Goal: Task Accomplishment & Management: Use online tool/utility

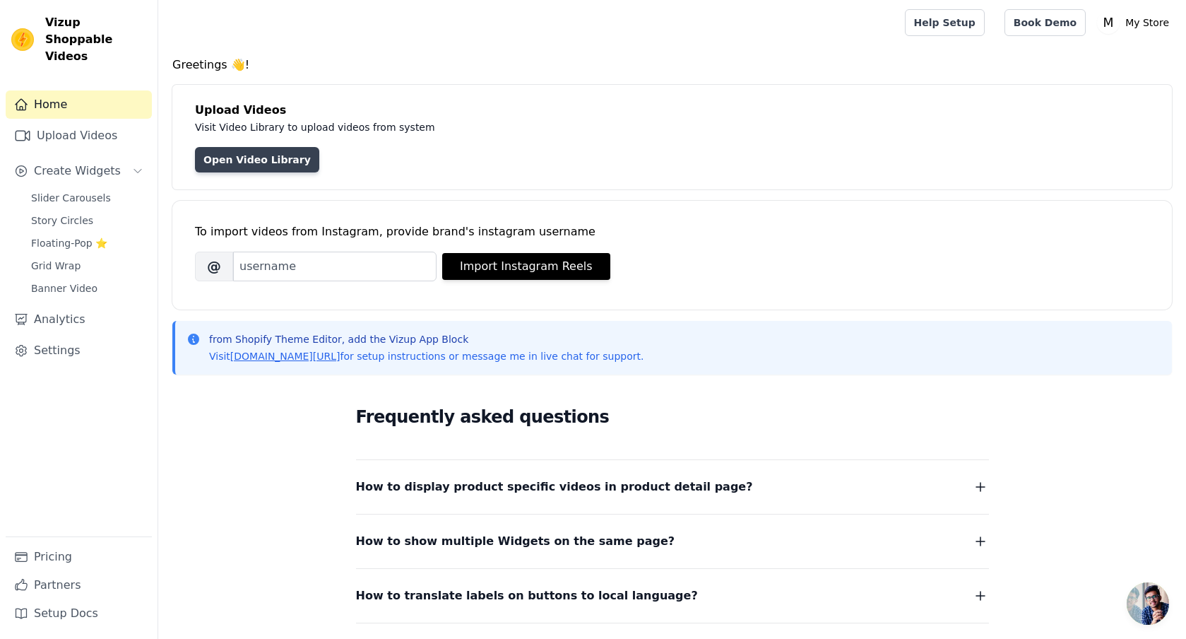
click at [272, 165] on link "Open Video Library" at bounding box center [257, 159] width 124 height 25
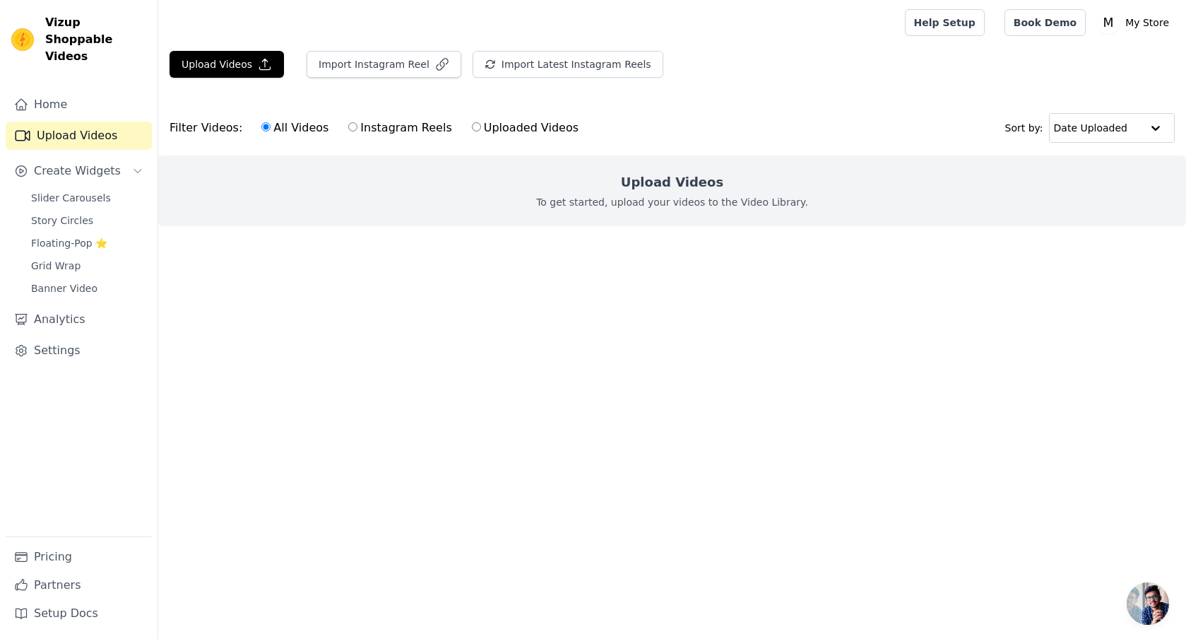
click at [699, 283] on html "Vizup Shoppable Videos Home Upload Videos Create Widgets Slider Carousels Story…" at bounding box center [593, 141] width 1186 height 283
click at [231, 60] on button "Upload Videos" at bounding box center [227, 64] width 114 height 27
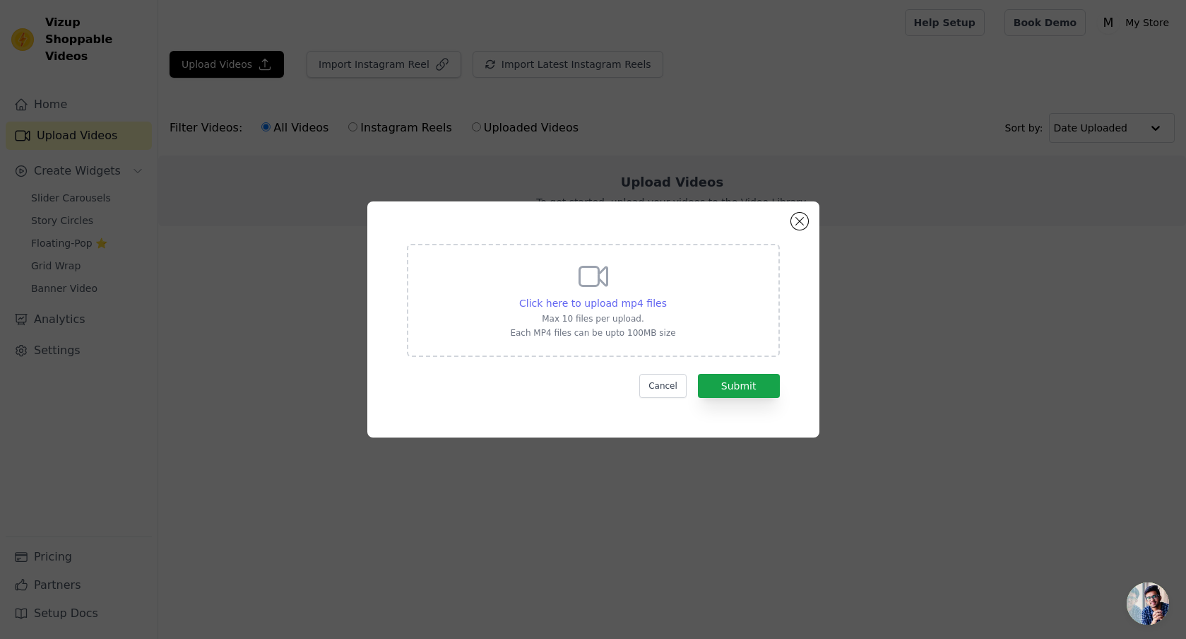
click at [624, 304] on span "Click here to upload mp4 files" at bounding box center [593, 302] width 148 height 11
click at [666, 296] on input "Click here to upload mp4 files Max 10 files per upload. Each MP4 files can be u…" at bounding box center [666, 295] width 1 height 1
click at [641, 302] on span "Click here to upload mp4 files" at bounding box center [593, 302] width 148 height 11
click at [666, 296] on input "Click here to upload mp4 files Max 10 files per upload. Each MP4 files can be u…" at bounding box center [666, 295] width 1 height 1
type input "C:\fakepath\v12044gd0000d2d16onog65mi8vn1b6g 2.MP4"
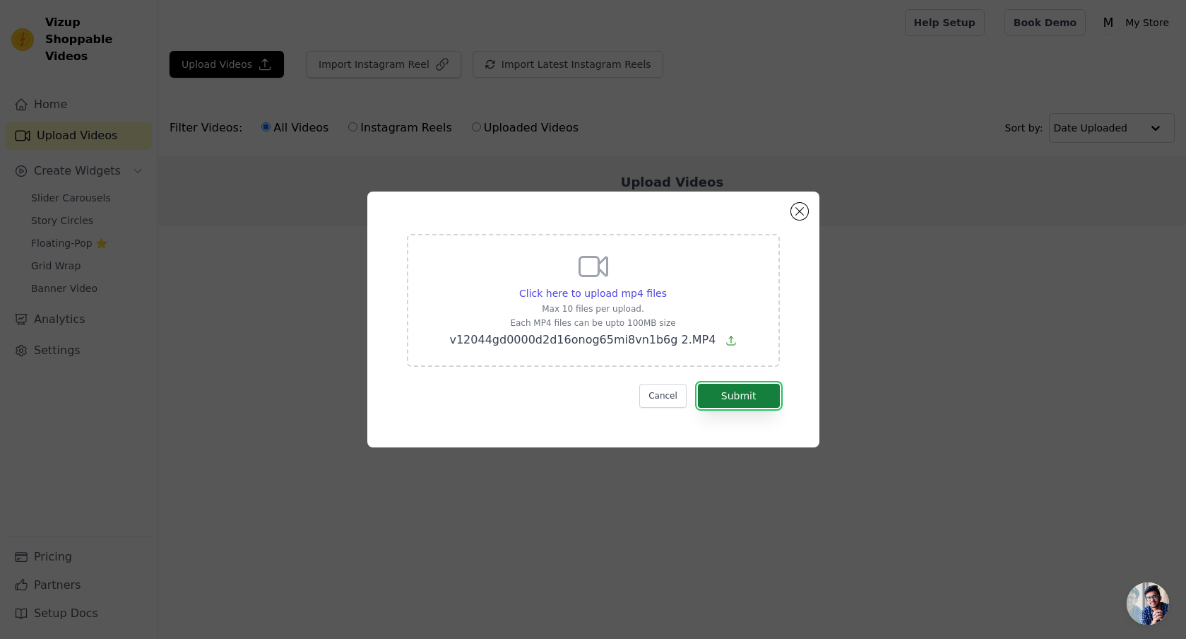
click at [750, 389] on button "Submit" at bounding box center [739, 396] width 82 height 24
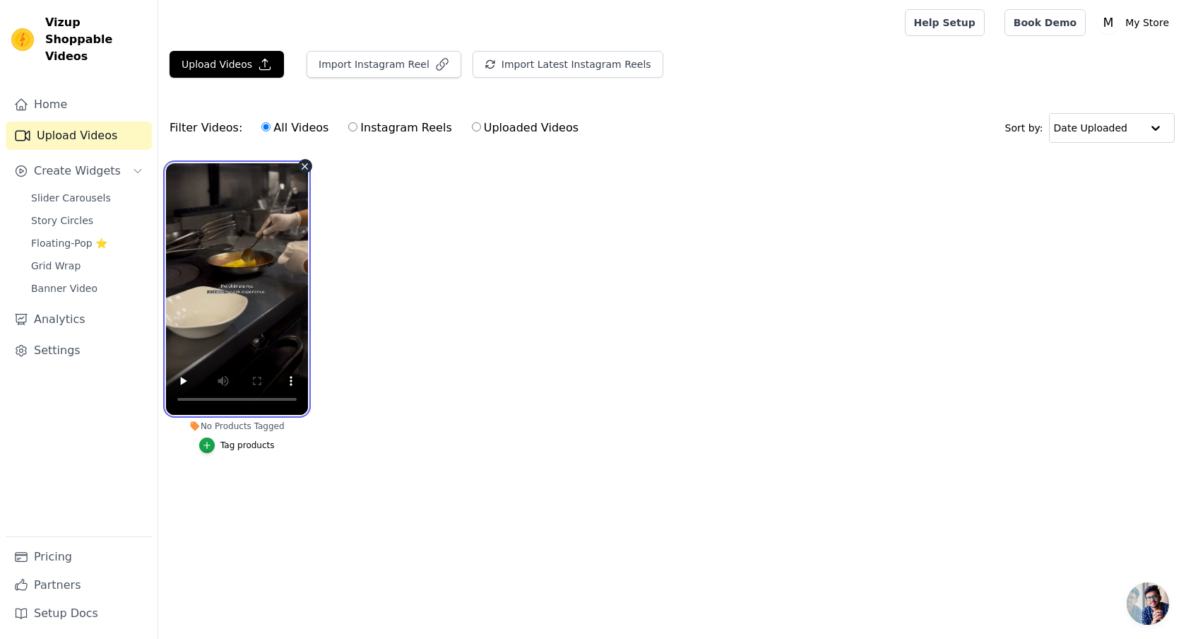
click at [276, 240] on video at bounding box center [237, 288] width 142 height 251
click at [530, 262] on ul "No Products Tagged Tag products" at bounding box center [672, 321] width 1028 height 333
click at [258, 230] on video at bounding box center [237, 288] width 142 height 251
click at [232, 243] on video at bounding box center [237, 288] width 142 height 251
click at [287, 272] on video at bounding box center [237, 288] width 142 height 251
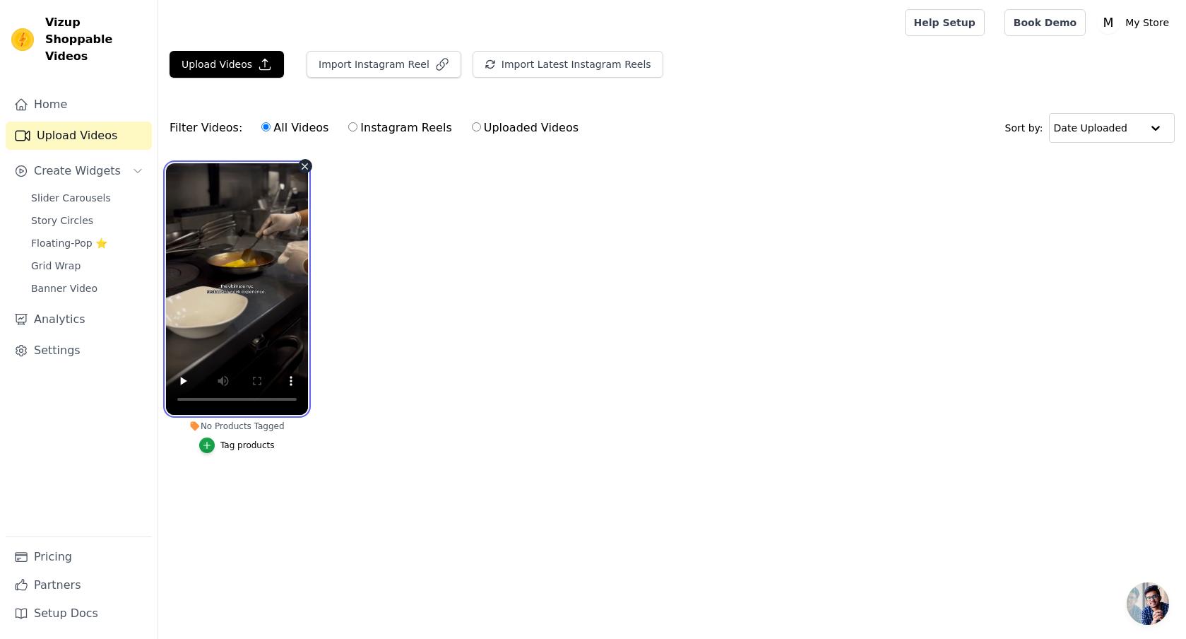
click at [266, 239] on video at bounding box center [237, 288] width 142 height 251
click at [83, 90] on link "Home" at bounding box center [79, 104] width 146 height 28
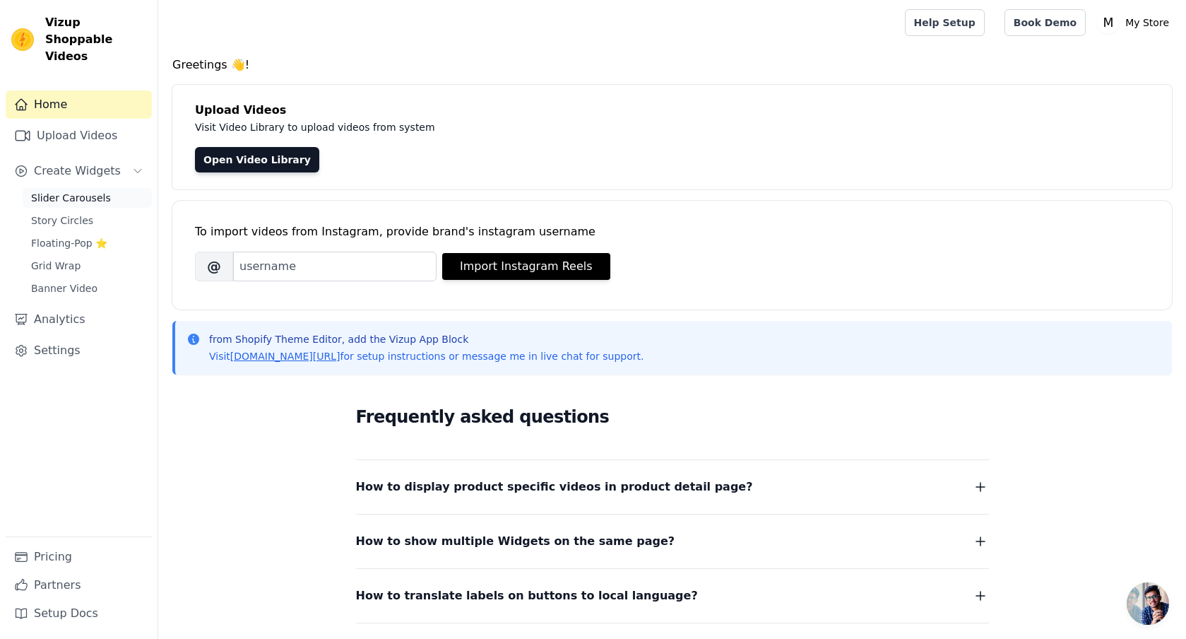
click at [85, 191] on span "Slider Carousels" at bounding box center [71, 198] width 80 height 14
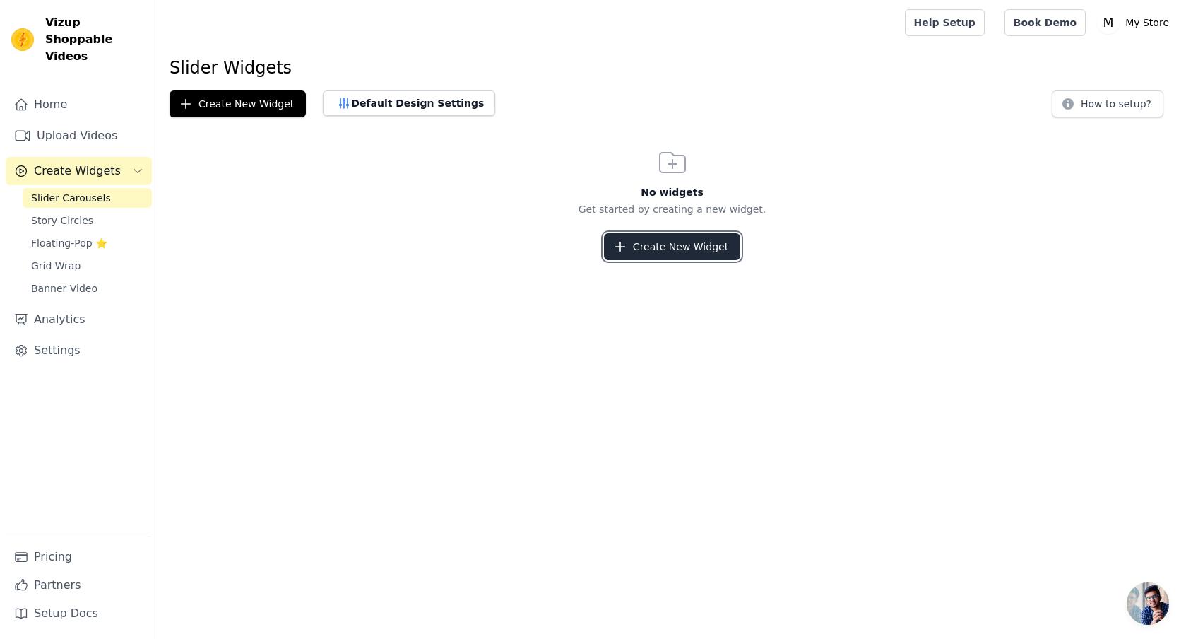
click at [672, 256] on button "Create New Widget" at bounding box center [672, 246] width 136 height 27
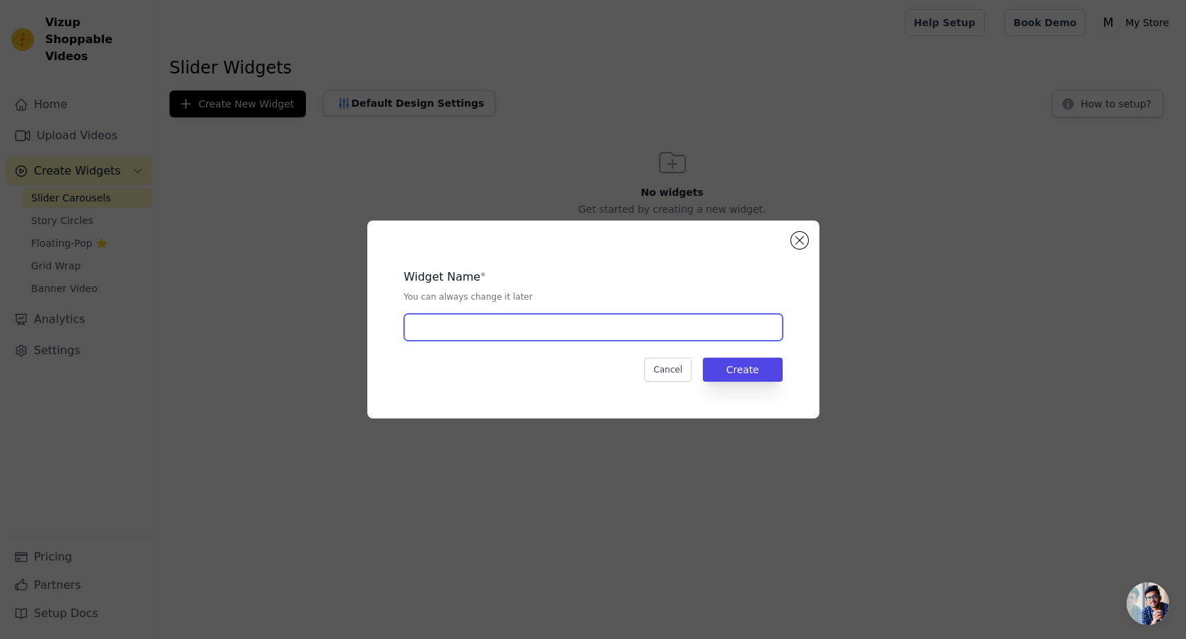
click at [641, 319] on input "text" at bounding box center [593, 327] width 379 height 27
type input "PORTFOLIO"
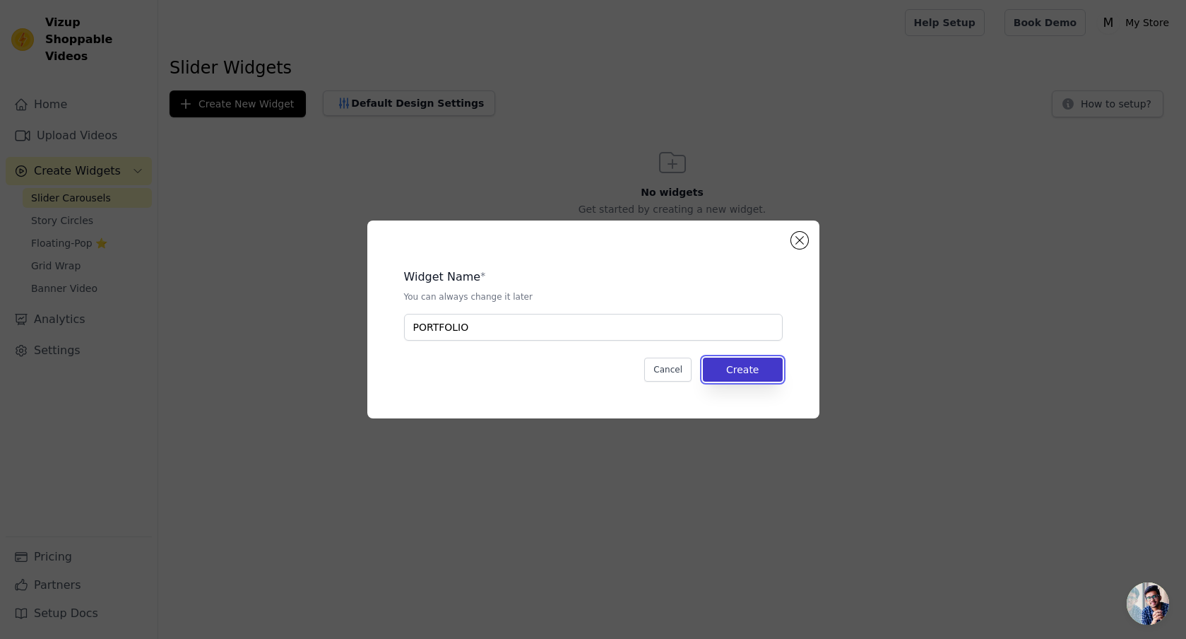
click at [752, 376] on button "Create" at bounding box center [743, 369] width 80 height 24
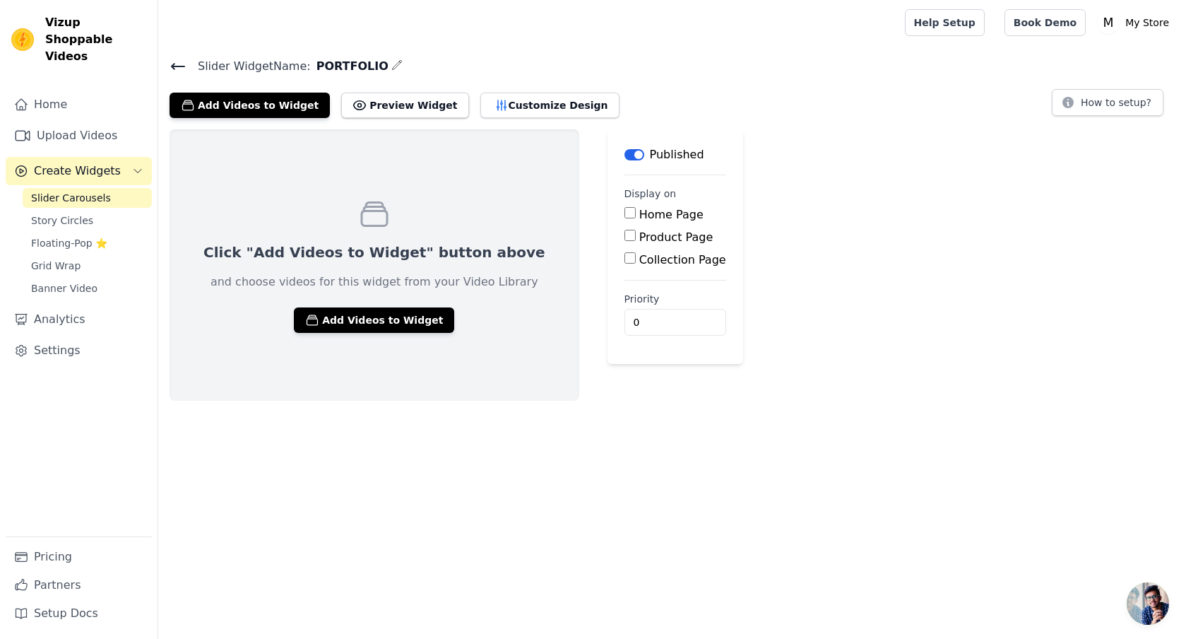
click at [639, 210] on label "Home Page" at bounding box center [671, 214] width 64 height 13
click at [624, 210] on input "Home Page" at bounding box center [629, 212] width 11 height 11
checkbox input "true"
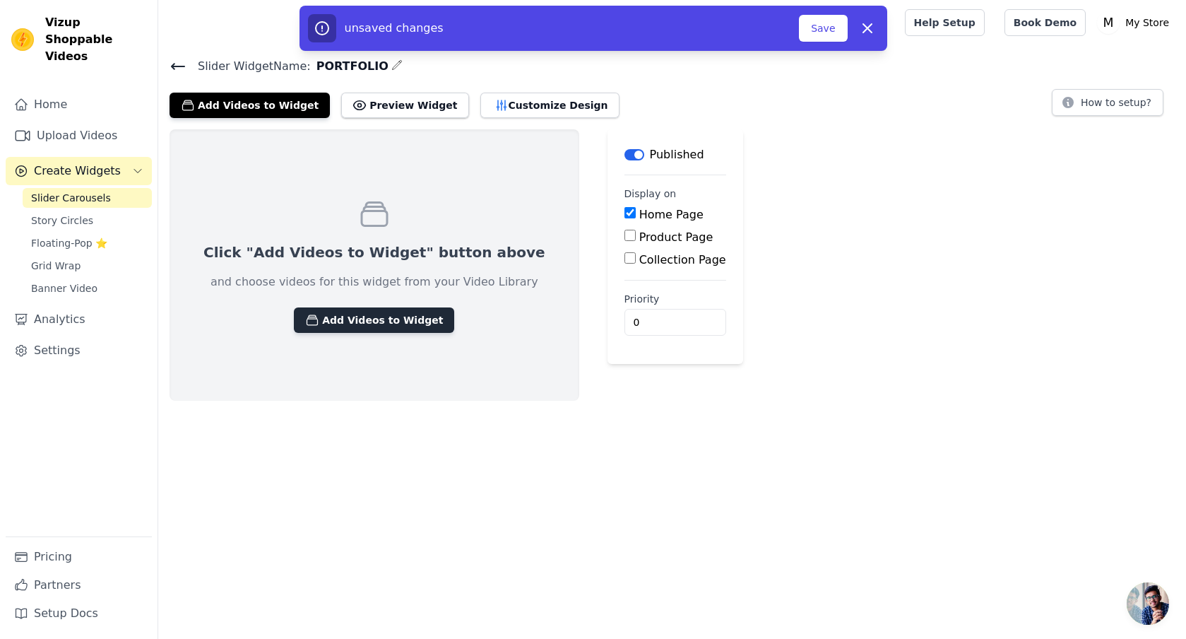
click at [398, 314] on button "Add Videos to Widget" at bounding box center [374, 319] width 160 height 25
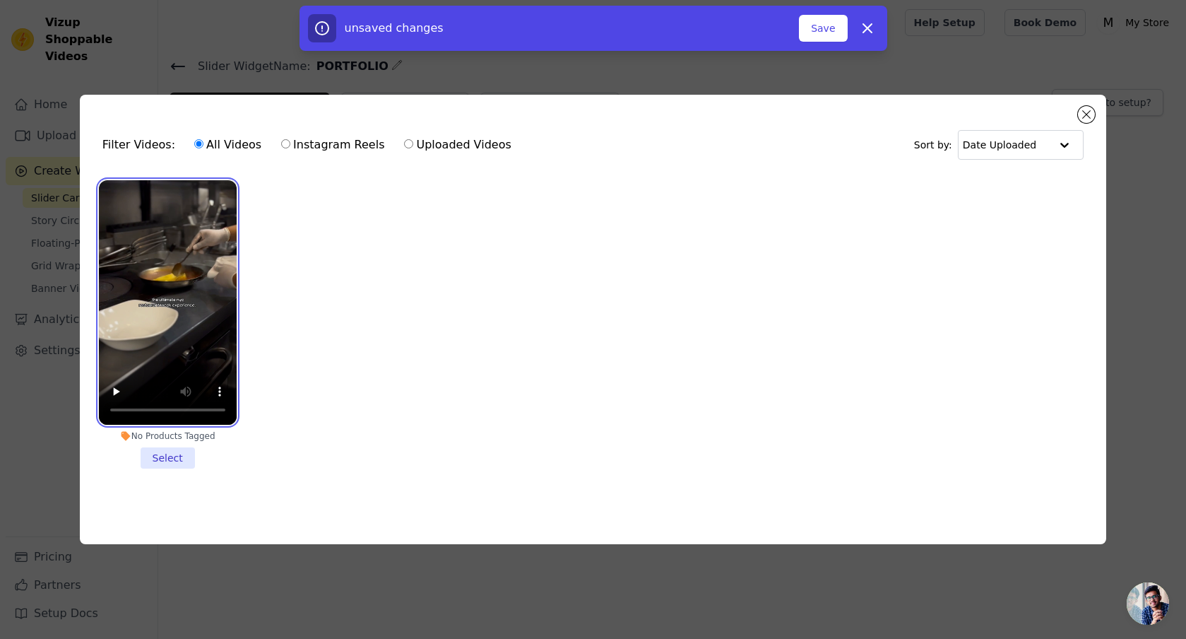
click at [226, 237] on video at bounding box center [168, 302] width 138 height 245
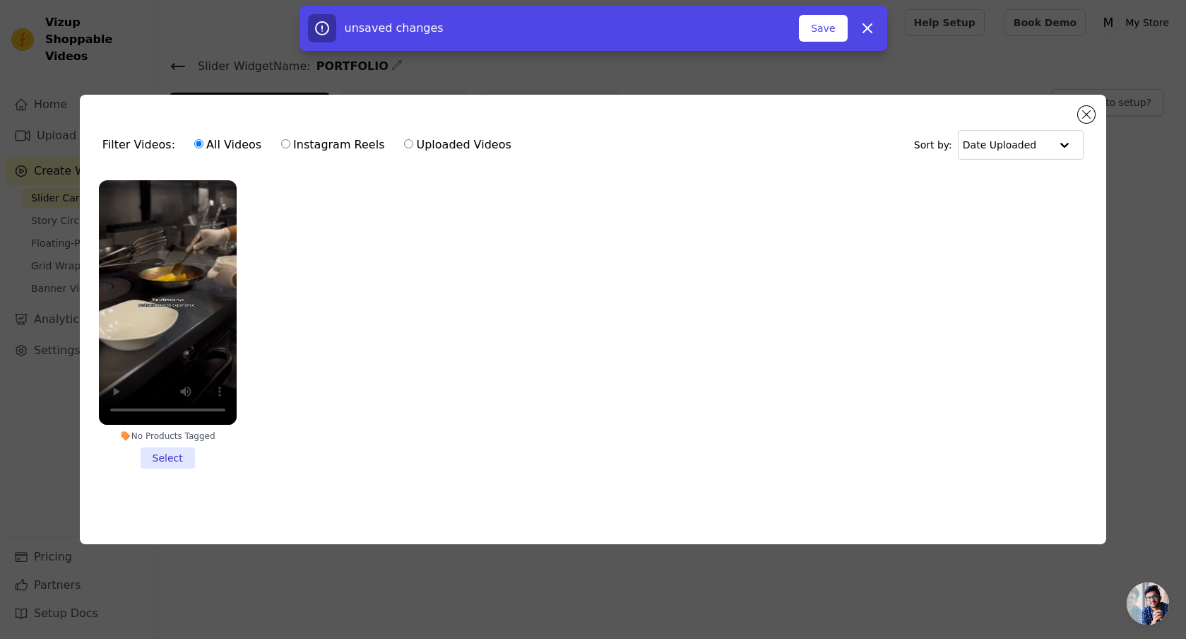
click at [181, 453] on li "No Products Tagged Select" at bounding box center [168, 324] width 138 height 289
click at [0, 0] on input "No Products Tagged Select" at bounding box center [0, 0] width 0 height 0
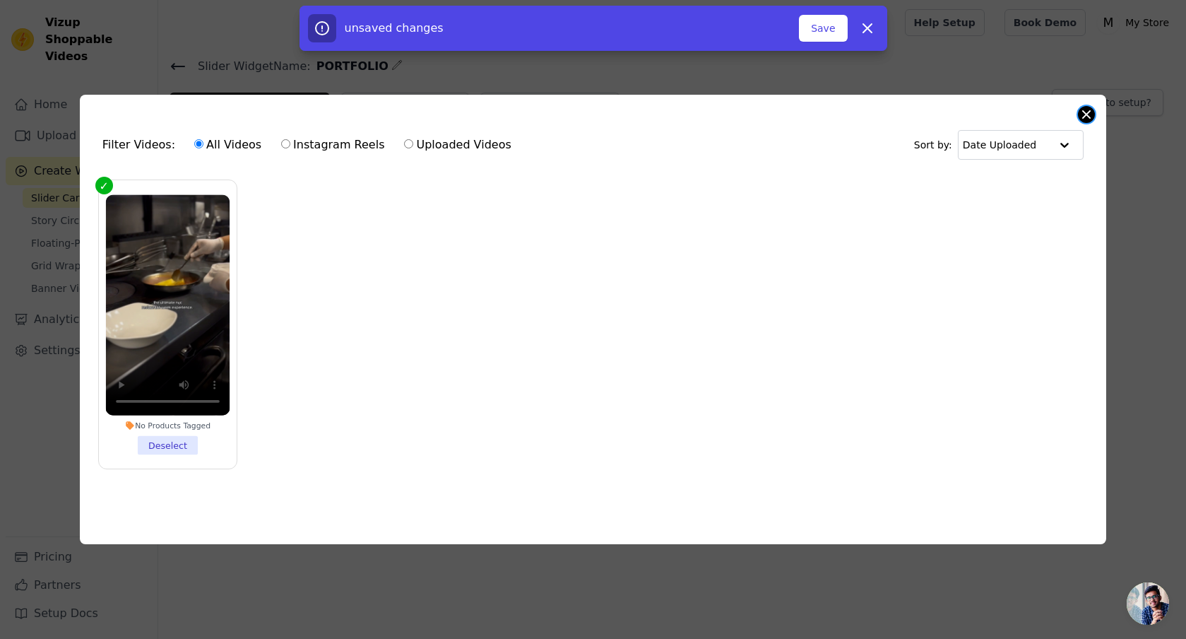
click at [1083, 109] on button "Close modal" at bounding box center [1086, 114] width 17 height 17
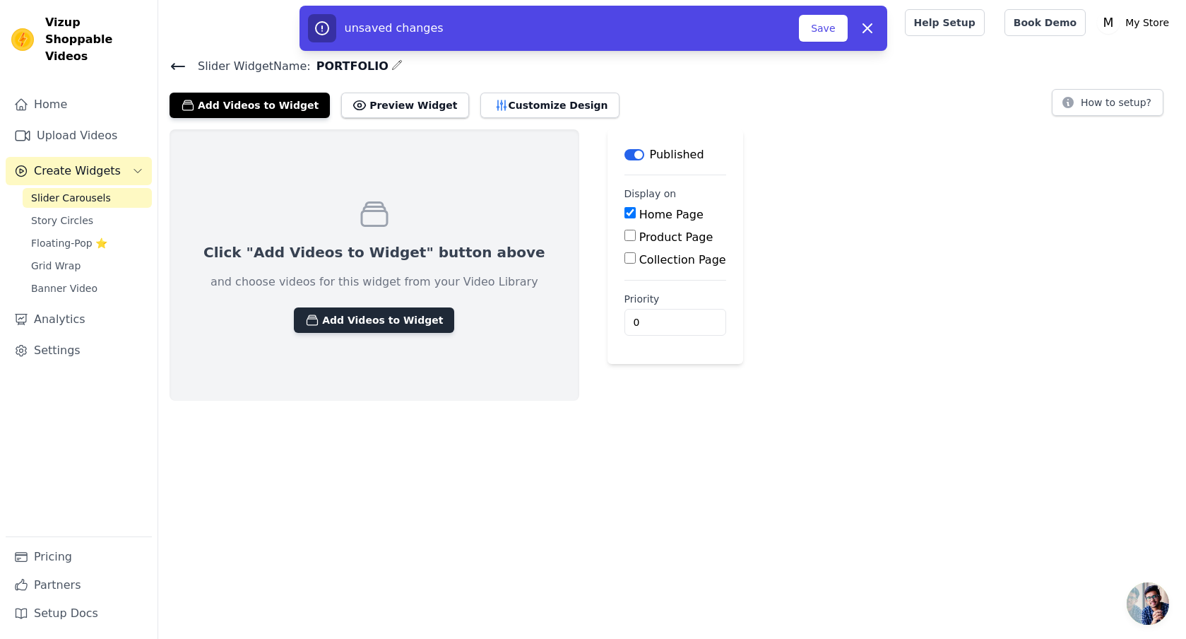
click at [368, 314] on button "Add Videos to Widget" at bounding box center [374, 319] width 160 height 25
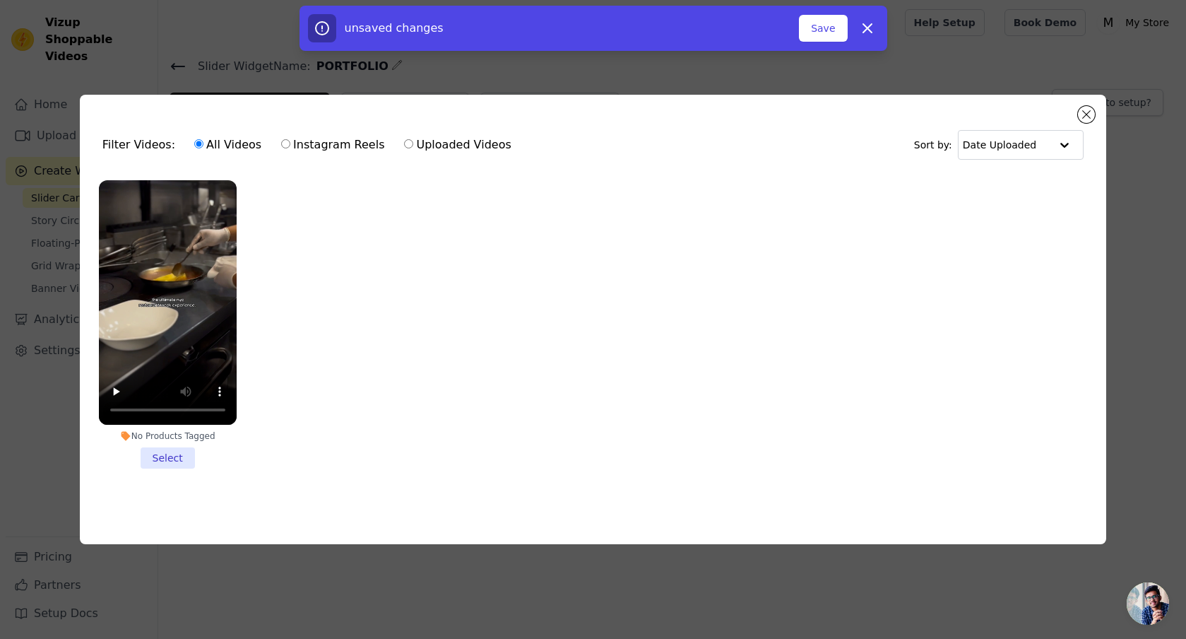
click at [182, 453] on li "No Products Tagged Select" at bounding box center [168, 324] width 138 height 289
click at [0, 0] on input "No Products Tagged Select" at bounding box center [0, 0] width 0 height 0
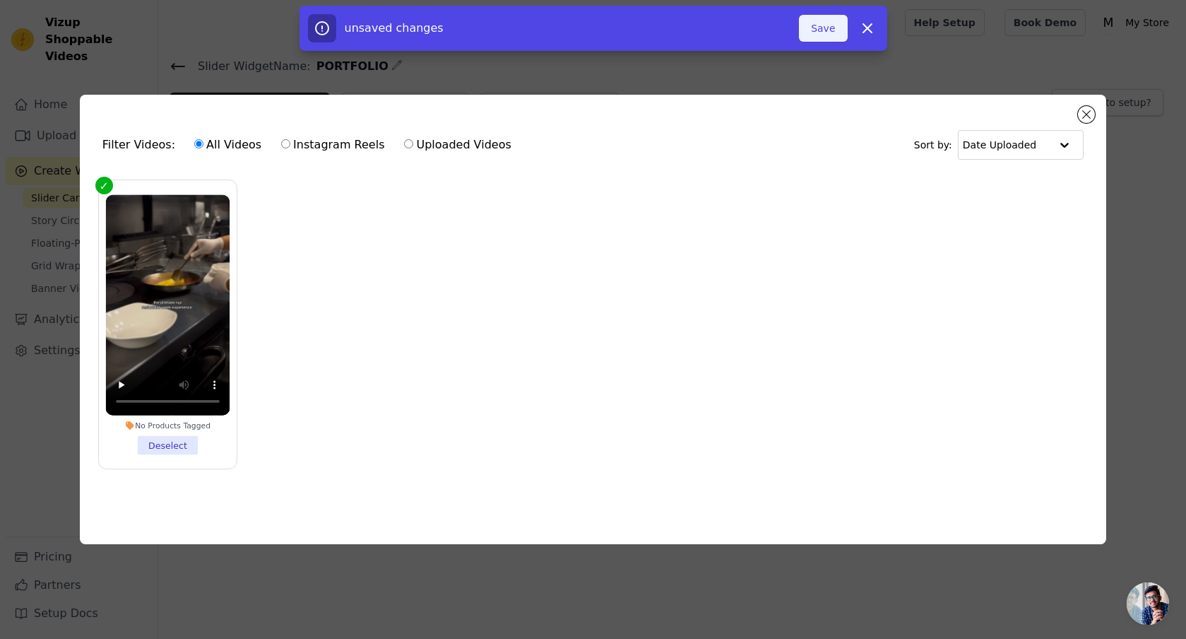
click at [812, 24] on button "Save" at bounding box center [823, 28] width 48 height 27
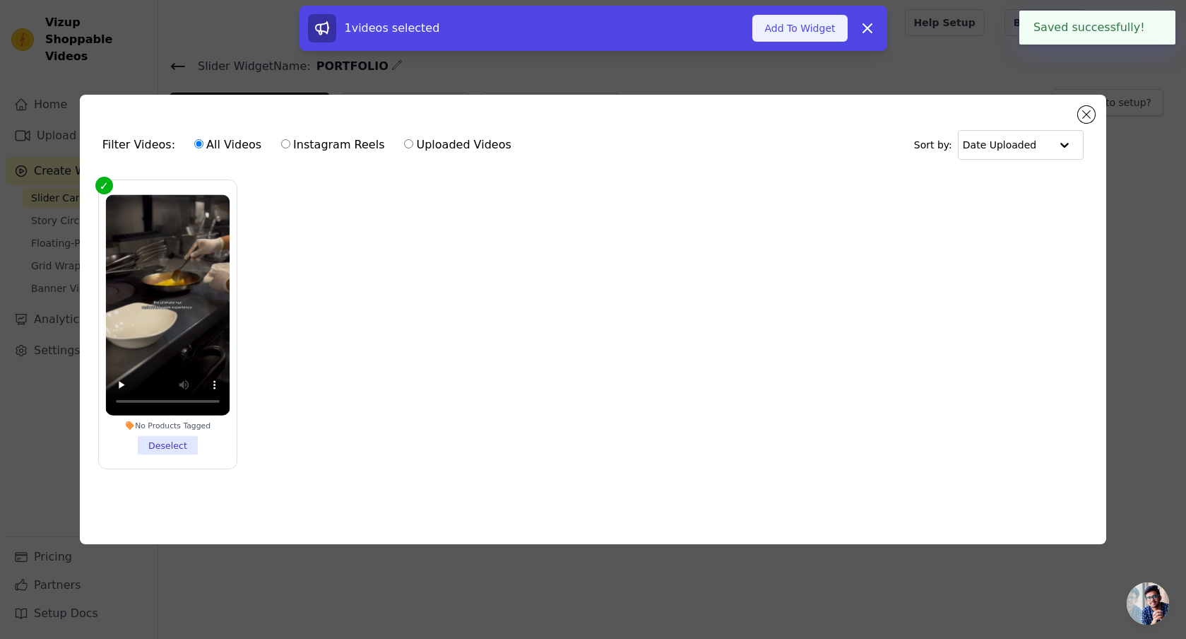
click at [819, 20] on button "Add To Widget" at bounding box center [799, 28] width 95 height 27
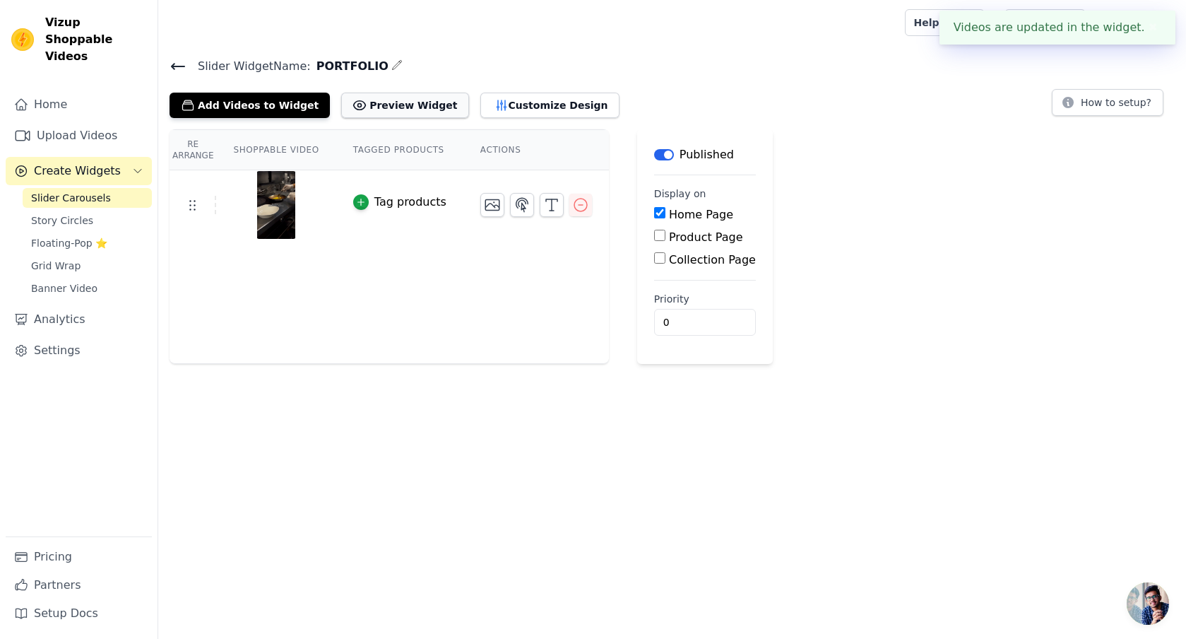
click at [426, 97] on button "Preview Widget" at bounding box center [404, 105] width 127 height 25
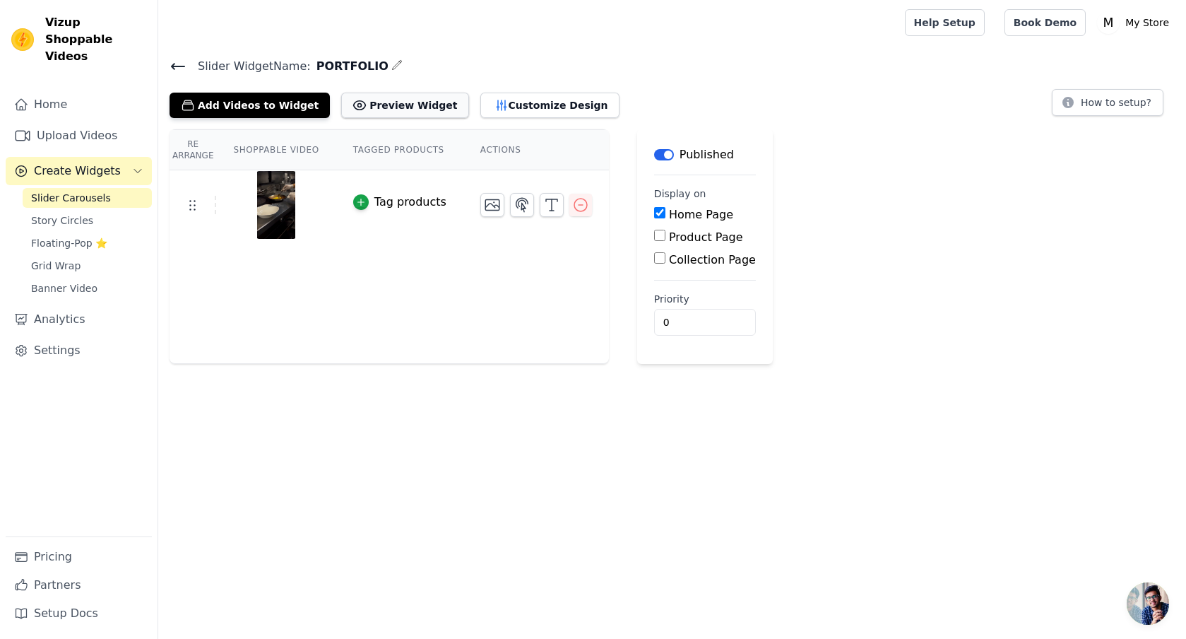
click at [374, 107] on button "Preview Widget" at bounding box center [404, 105] width 127 height 25
click at [109, 233] on link "Floating-Pop ⭐" at bounding box center [87, 243] width 129 height 20
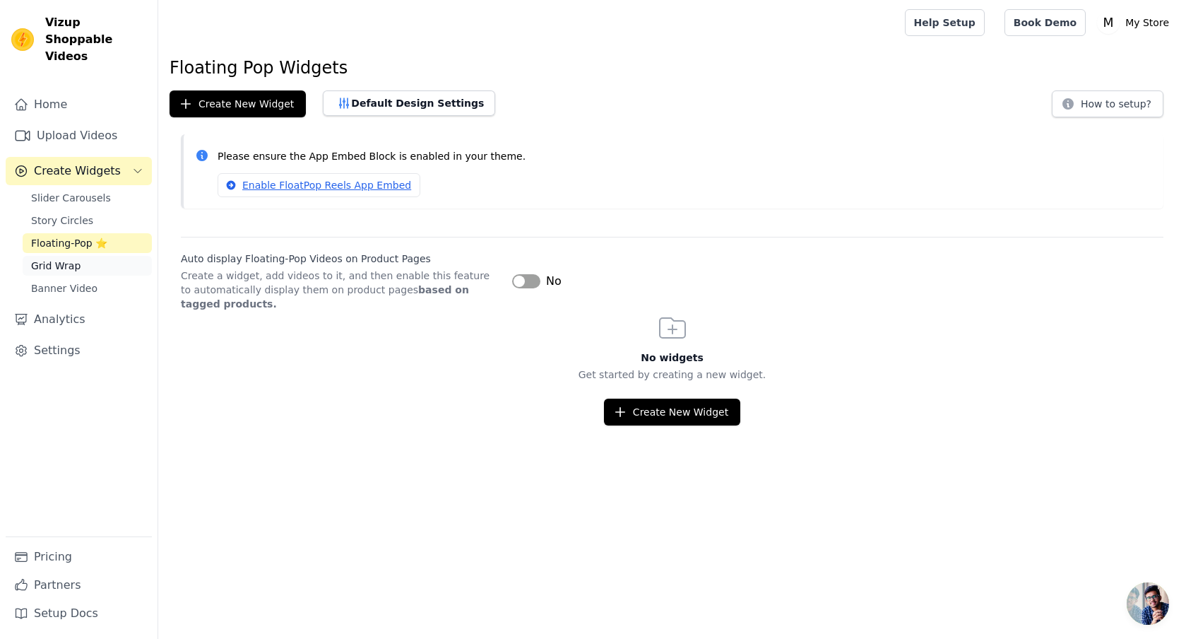
click at [111, 256] on link "Grid Wrap" at bounding box center [87, 266] width 129 height 20
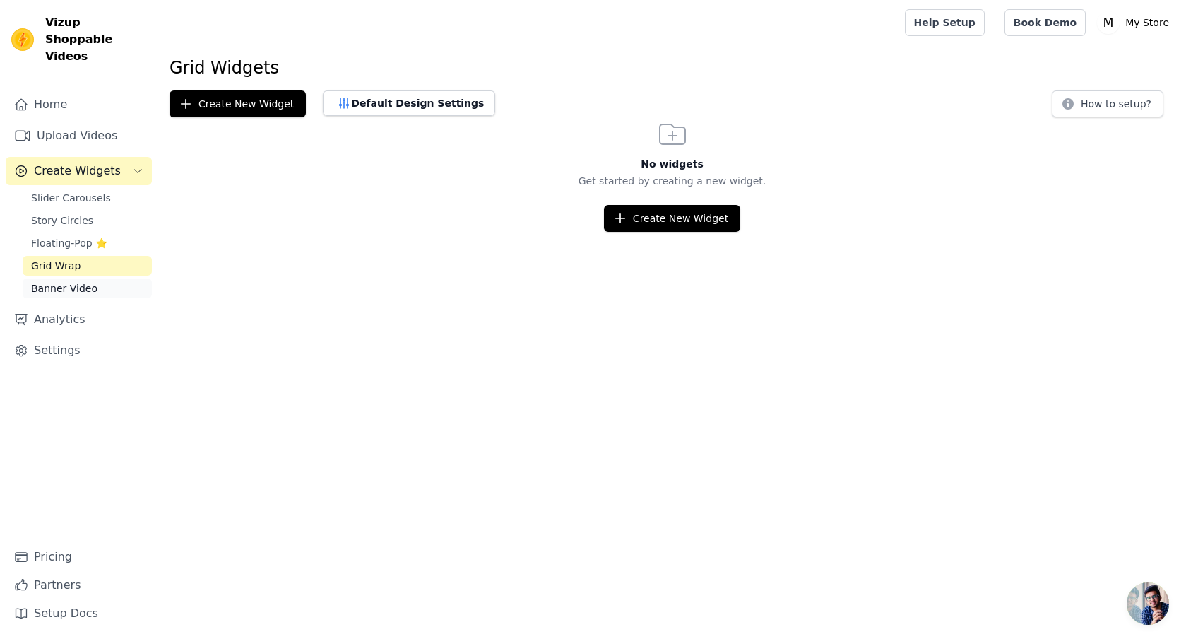
click at [113, 278] on link "Banner Video" at bounding box center [87, 288] width 129 height 20
click at [97, 336] on link "Settings" at bounding box center [79, 350] width 146 height 28
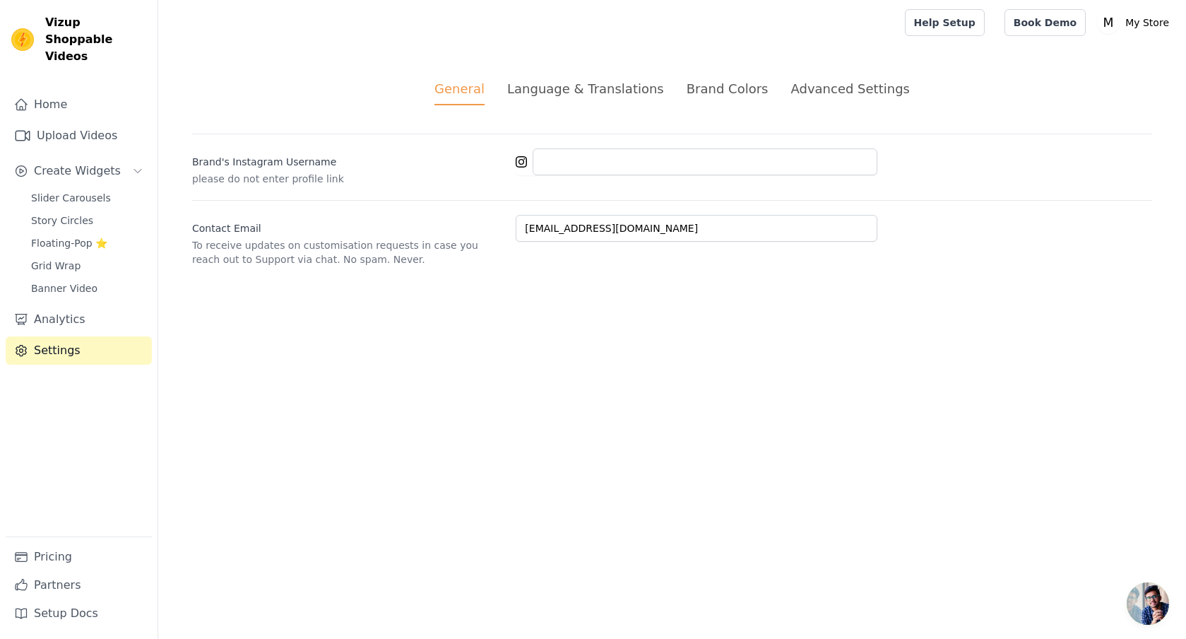
click at [615, 90] on div "Language & Translations" at bounding box center [585, 88] width 157 height 19
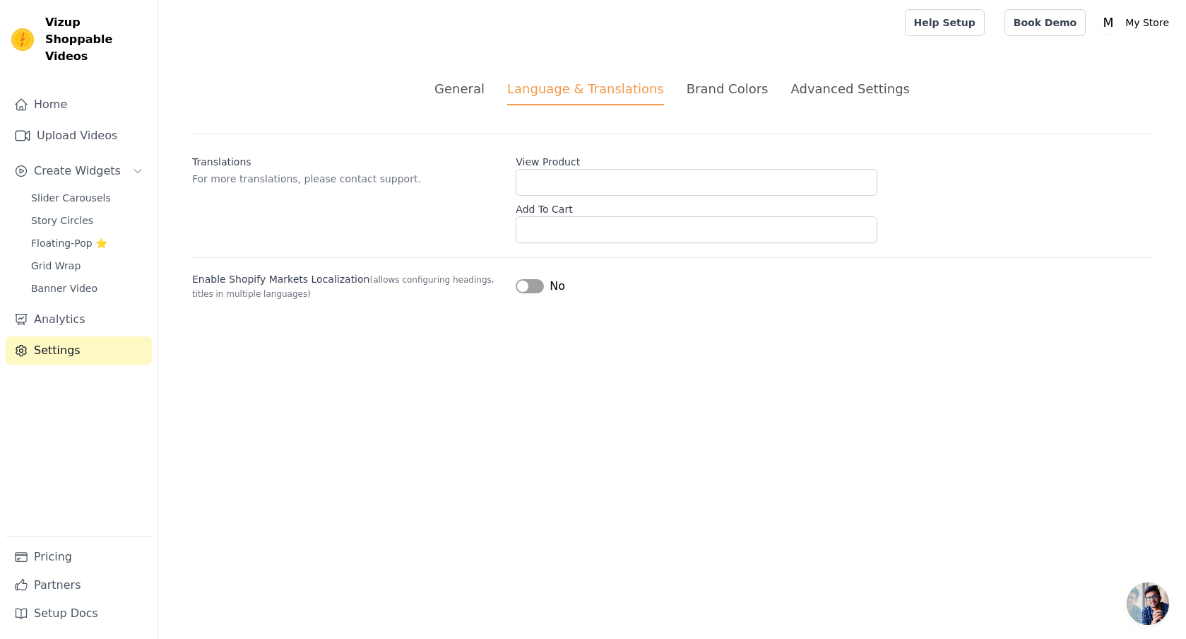
click at [738, 93] on div "Brand Colors" at bounding box center [728, 88] width 82 height 19
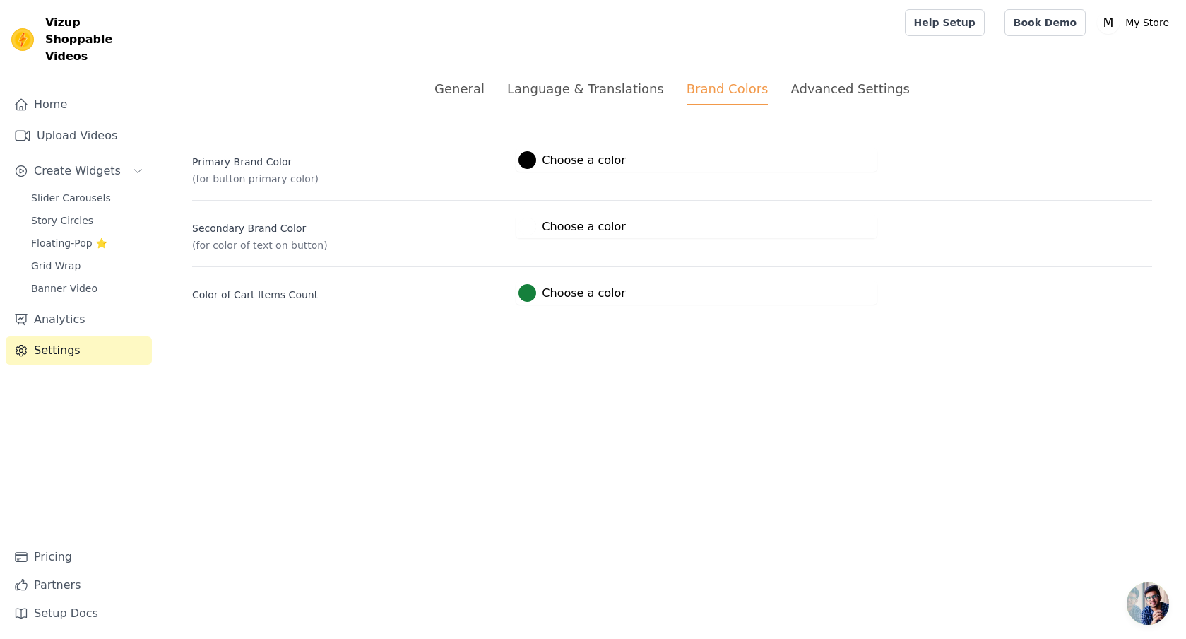
click at [841, 96] on div "Advanced Settings" at bounding box center [849, 88] width 119 height 19
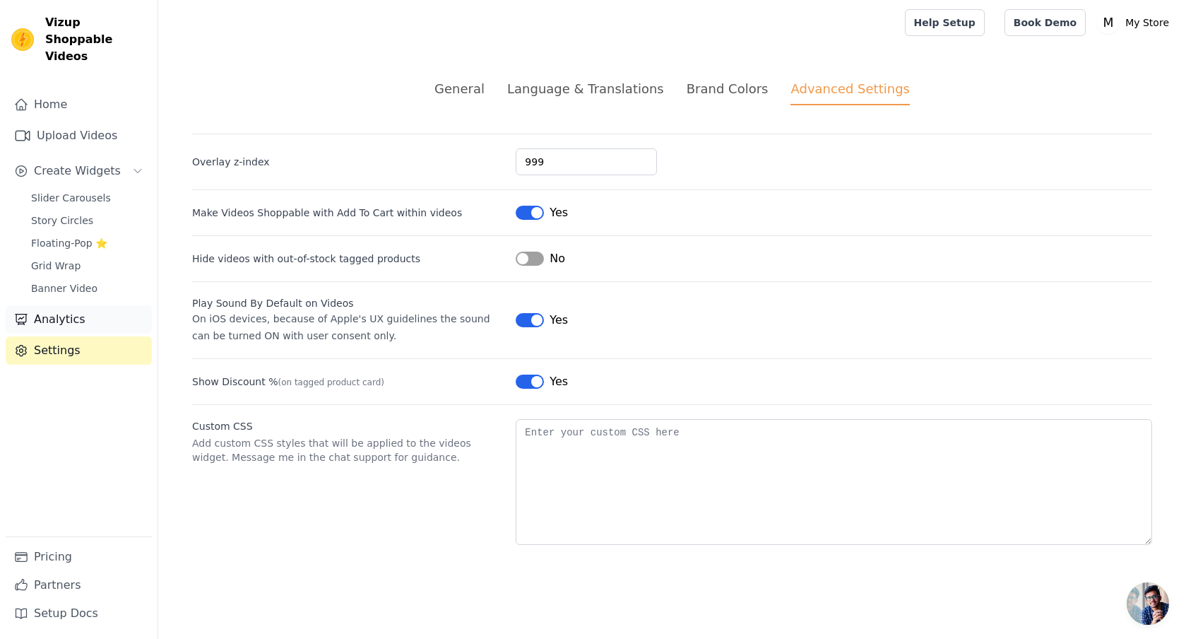
click at [47, 305] on link "Analytics" at bounding box center [79, 319] width 146 height 28
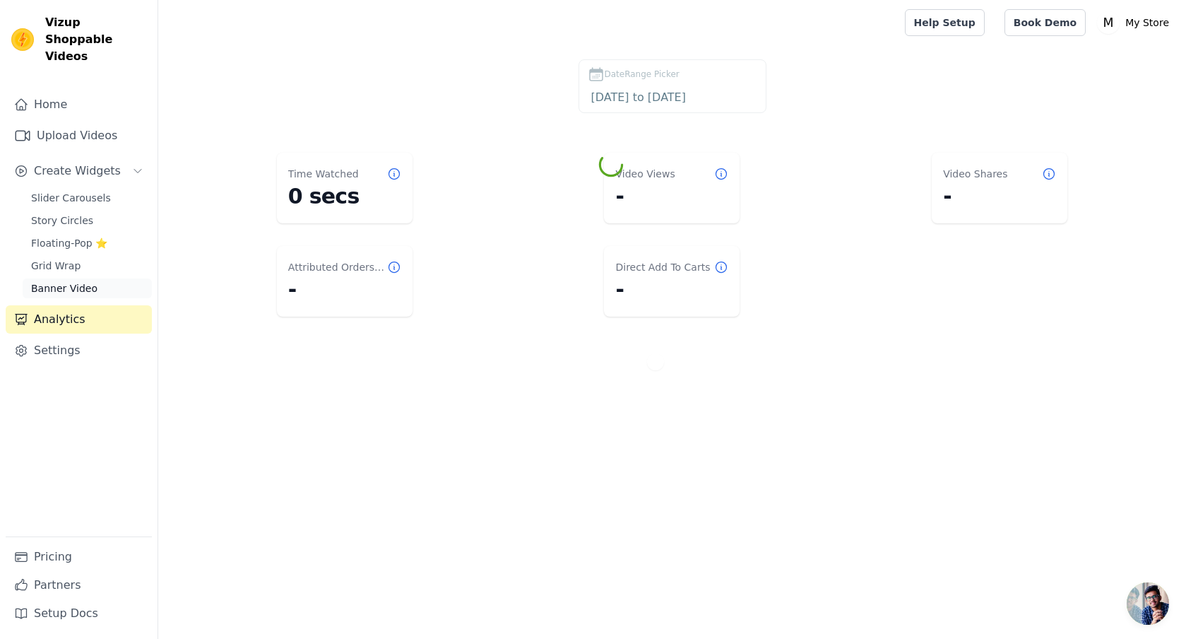
click at [66, 281] on span "Banner Video" at bounding box center [64, 288] width 66 height 14
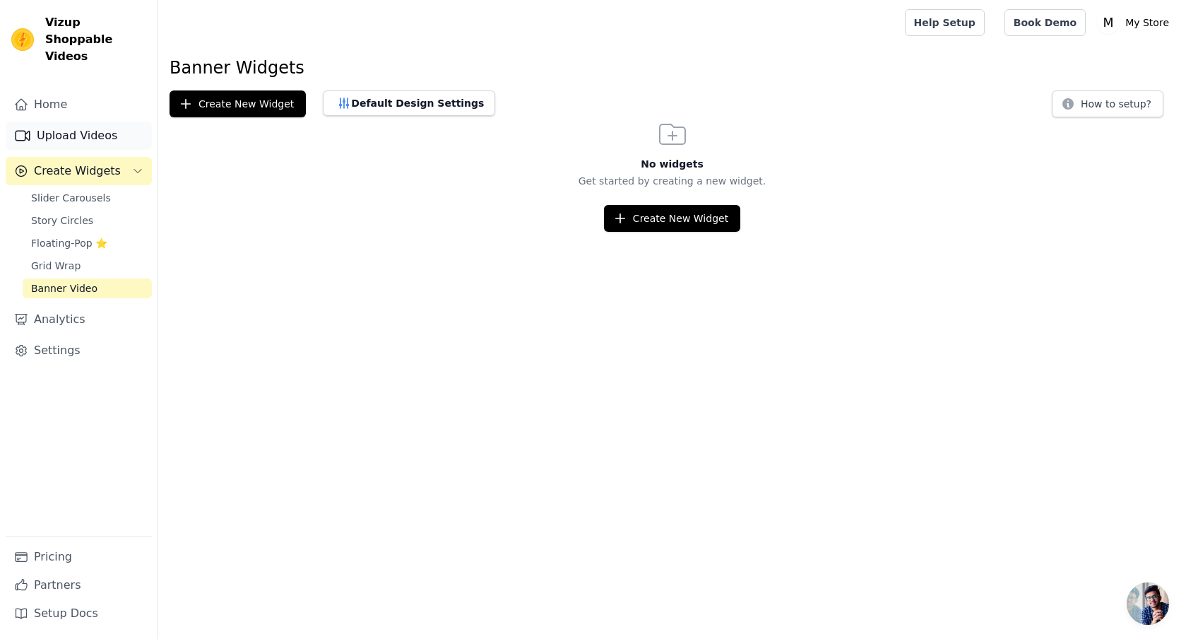
click at [102, 126] on link "Upload Videos" at bounding box center [79, 135] width 146 height 28
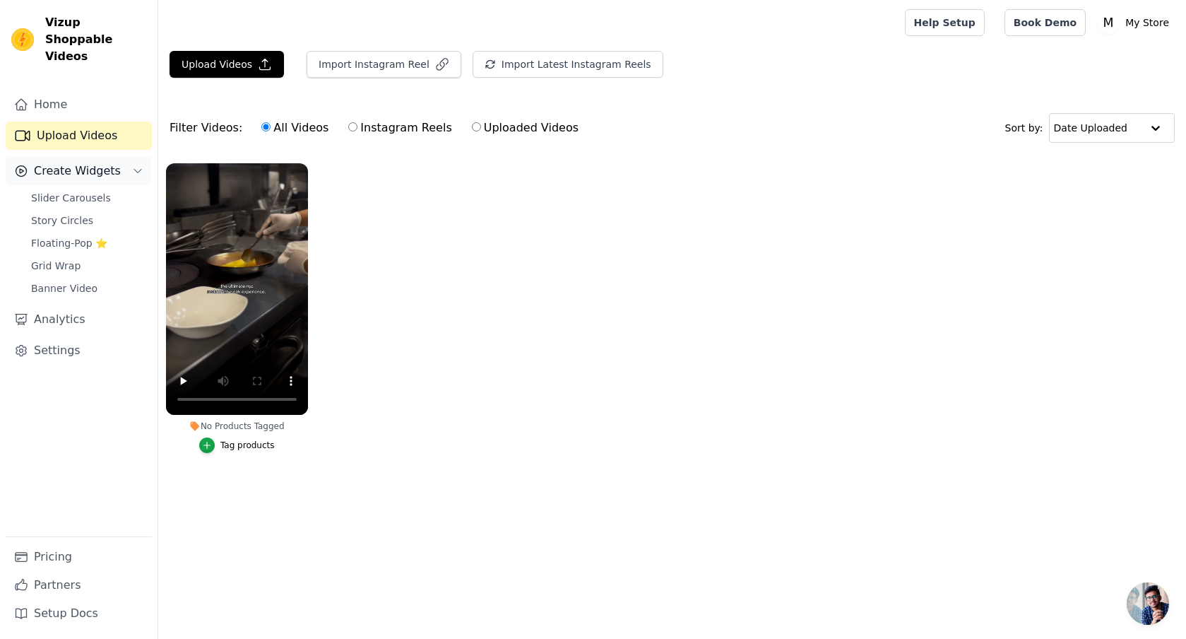
click at [105, 162] on span "Create Widgets" at bounding box center [77, 170] width 87 height 17
click at [106, 188] on link "Slider Carousels" at bounding box center [87, 198] width 129 height 20
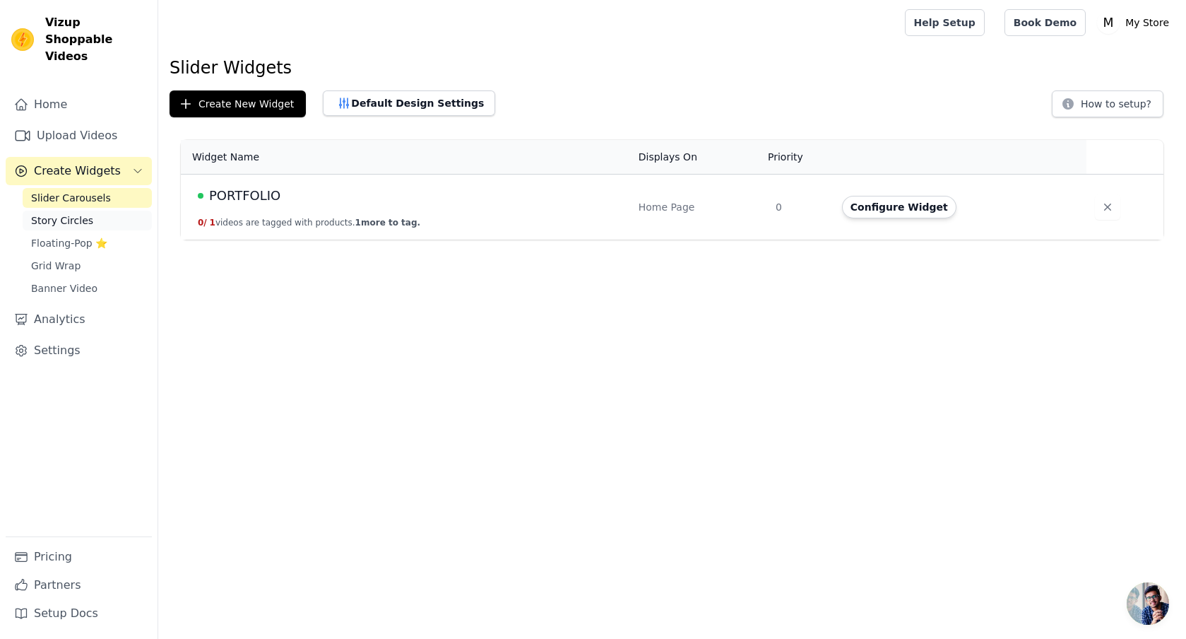
click at [104, 210] on link "Story Circles" at bounding box center [87, 220] width 129 height 20
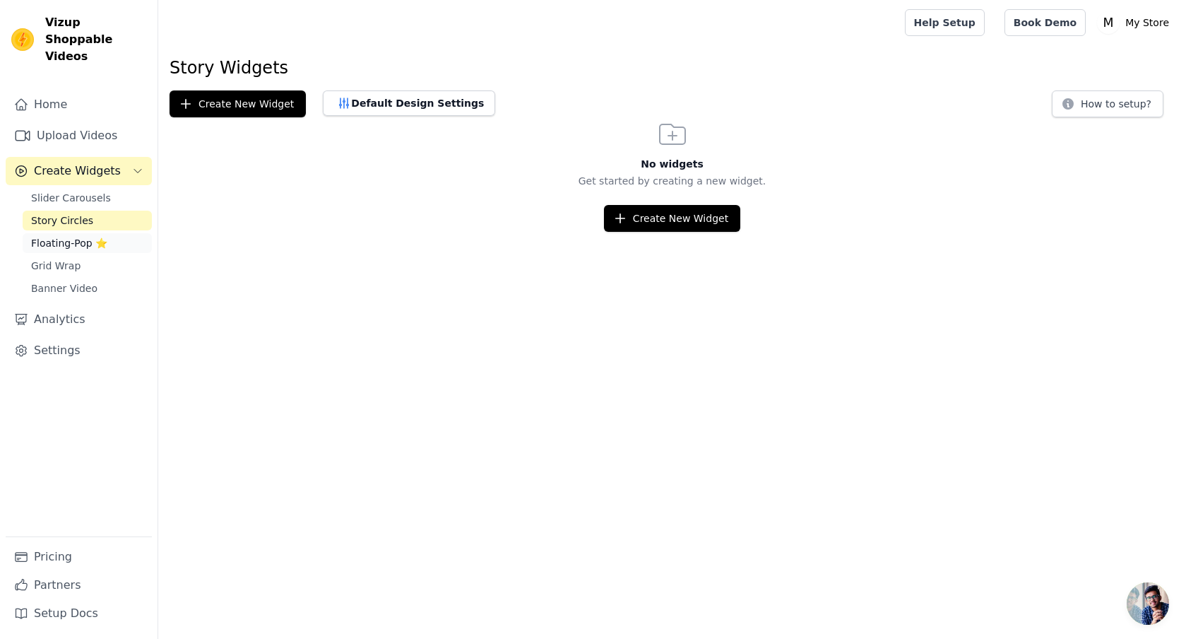
click at [107, 233] on link "Floating-Pop ⭐" at bounding box center [87, 243] width 129 height 20
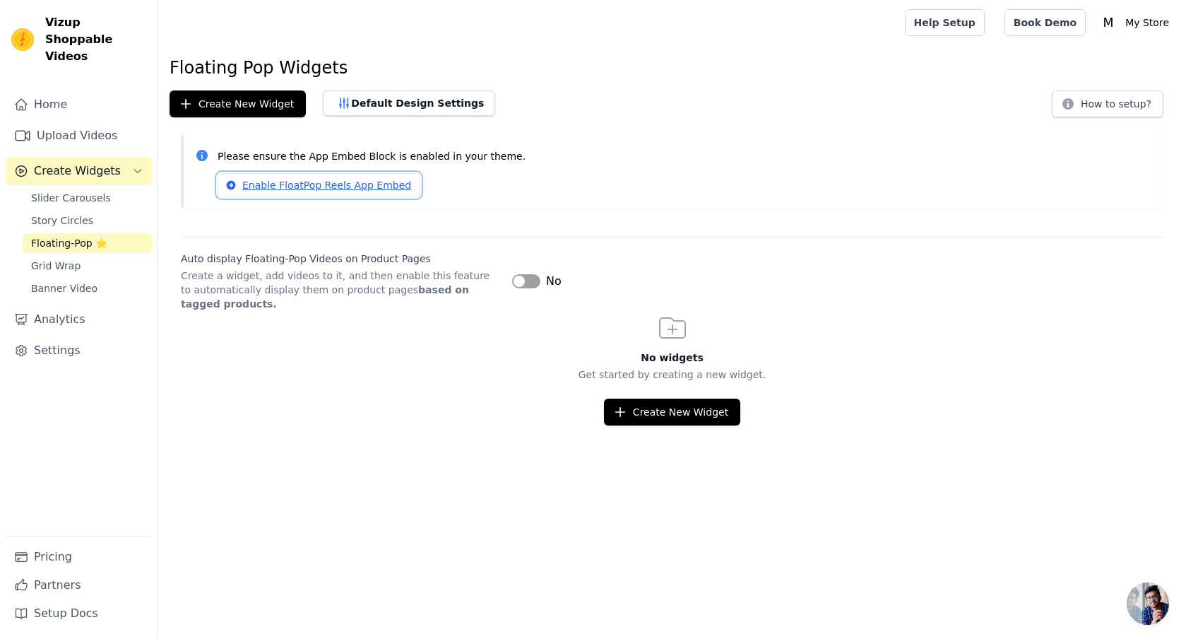
click at [363, 184] on link "Enable FloatPop Reels App Embed" at bounding box center [319, 185] width 203 height 24
click at [687, 417] on button "Create New Widget" at bounding box center [672, 411] width 136 height 27
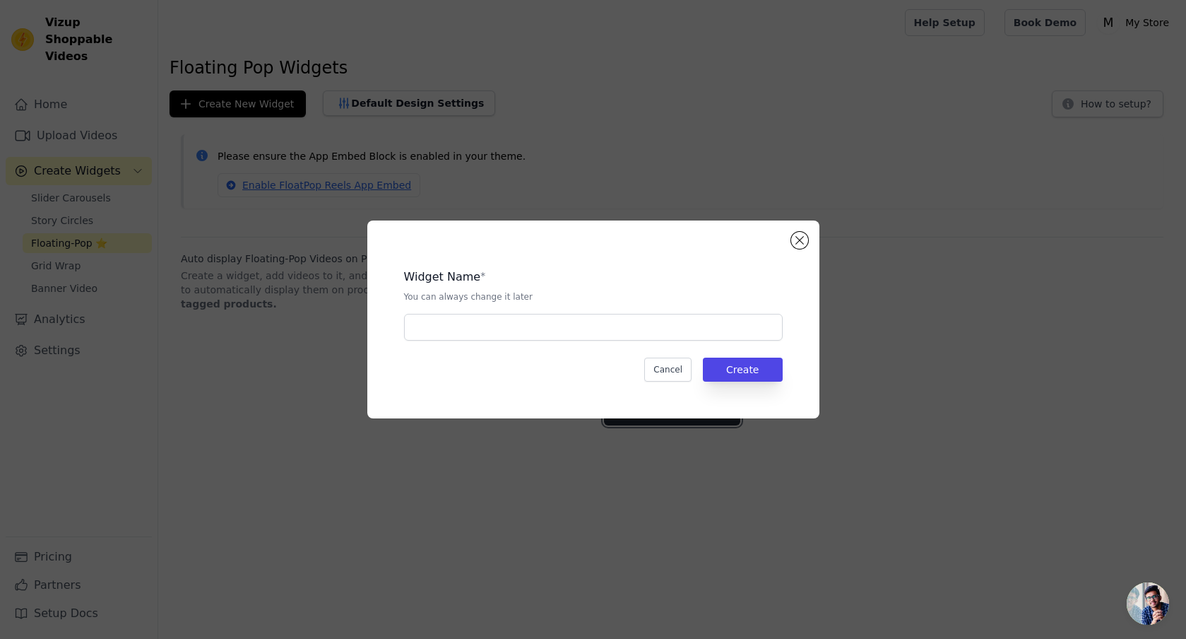
click at [604, 398] on button "Create New Widget" at bounding box center [672, 411] width 136 height 27
click at [699, 338] on input "text" at bounding box center [593, 327] width 379 height 27
type input "E"
type input "TEST"
click at [758, 370] on button "Create" at bounding box center [743, 369] width 80 height 24
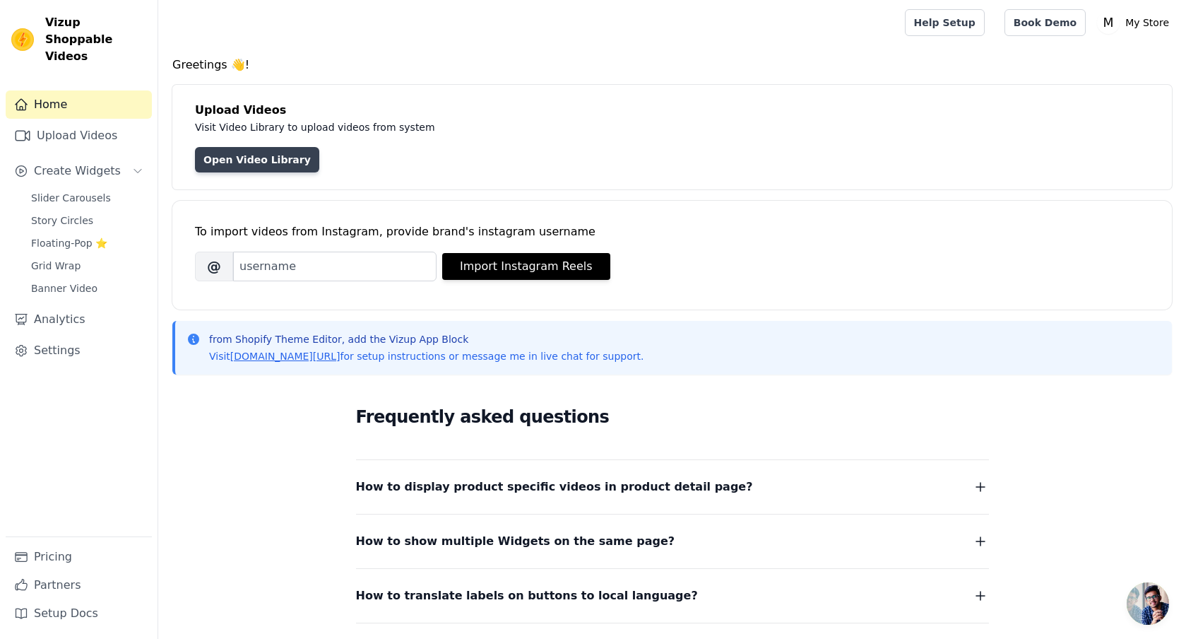
click at [288, 161] on link "Open Video Library" at bounding box center [257, 159] width 124 height 25
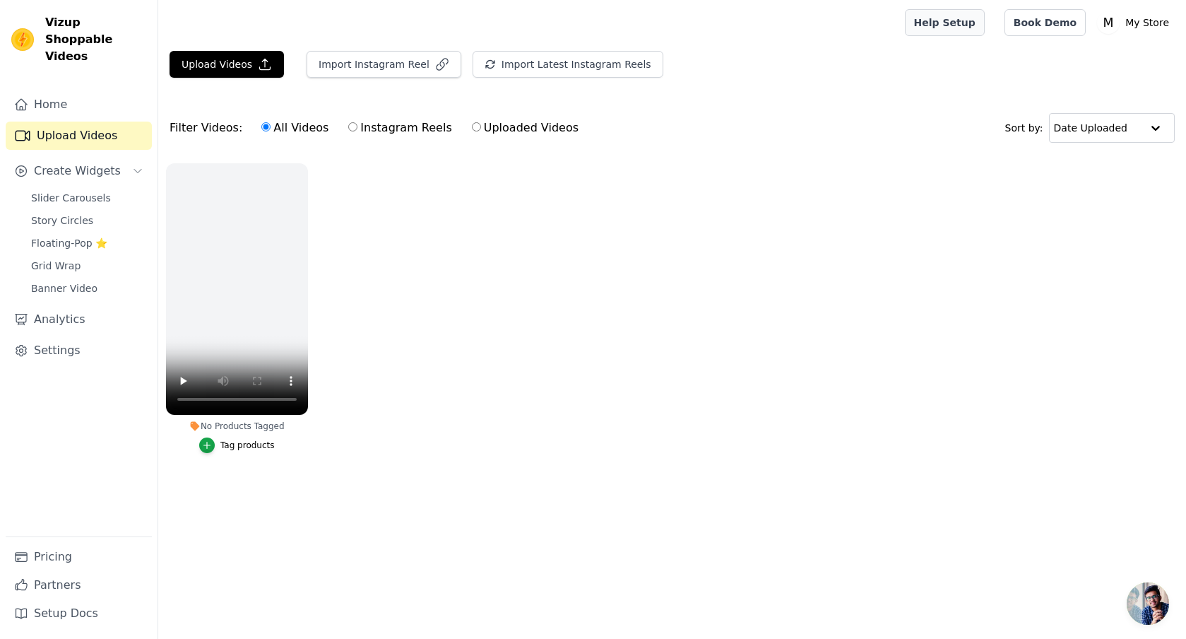
click at [951, 29] on link "Help Setup" at bounding box center [945, 22] width 80 height 27
